Goal: Transaction & Acquisition: Purchase product/service

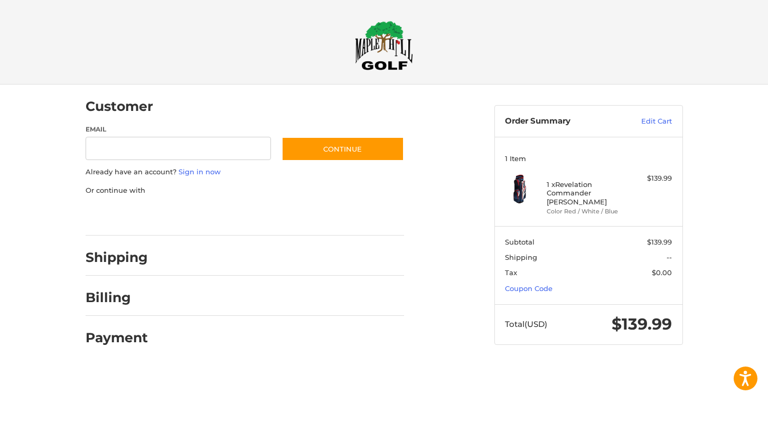
click at [0, 366] on div at bounding box center [0, 366] width 0 height 0
click at [531, 284] on link "Coupon Code" at bounding box center [529, 288] width 48 height 8
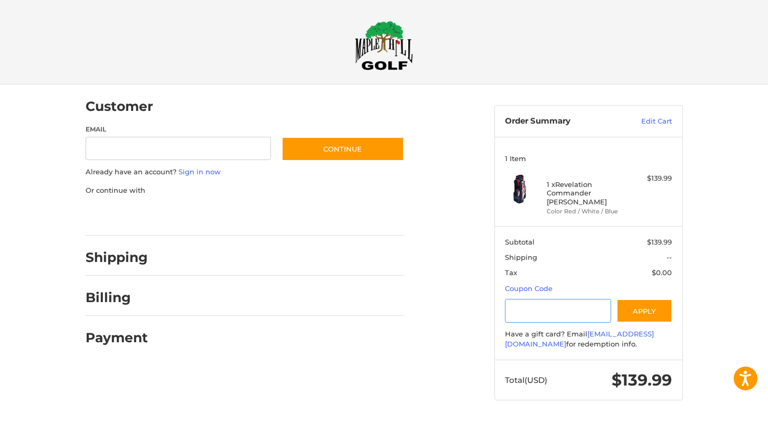
click at [532, 303] on input "Gift Certificate or Coupon Code" at bounding box center [558, 311] width 106 height 24
type input "*******"
click at [0, 421] on div at bounding box center [0, 421] width 0 height 0
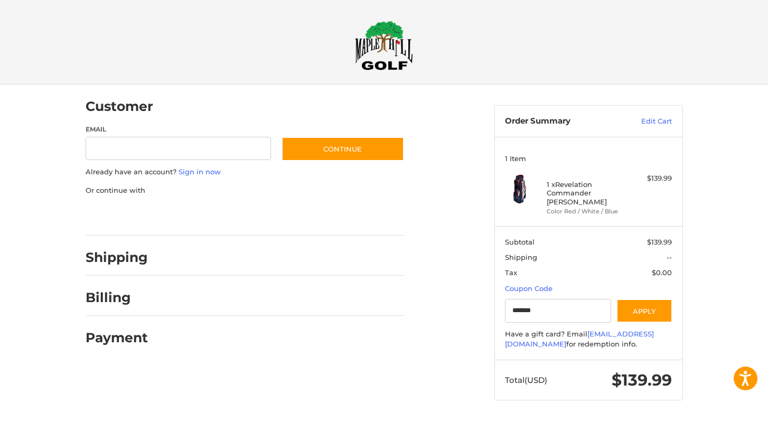
click at [0, 421] on div at bounding box center [0, 421] width 0 height 0
click at [647, 302] on button "Apply" at bounding box center [645, 311] width 56 height 24
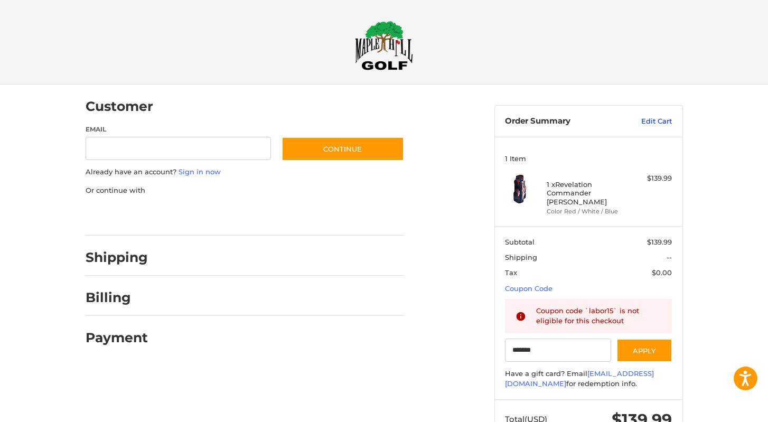
click at [659, 122] on link "Edit Cart" at bounding box center [645, 121] width 53 height 11
